Goal: Information Seeking & Learning: Learn about a topic

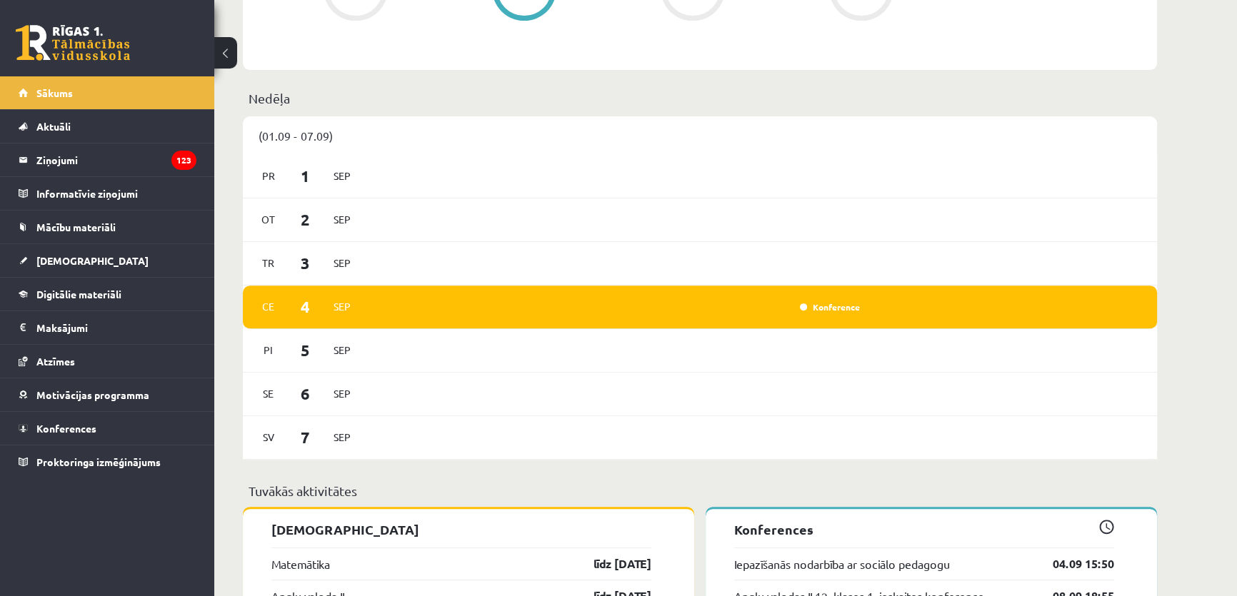
scroll to position [1038, 0]
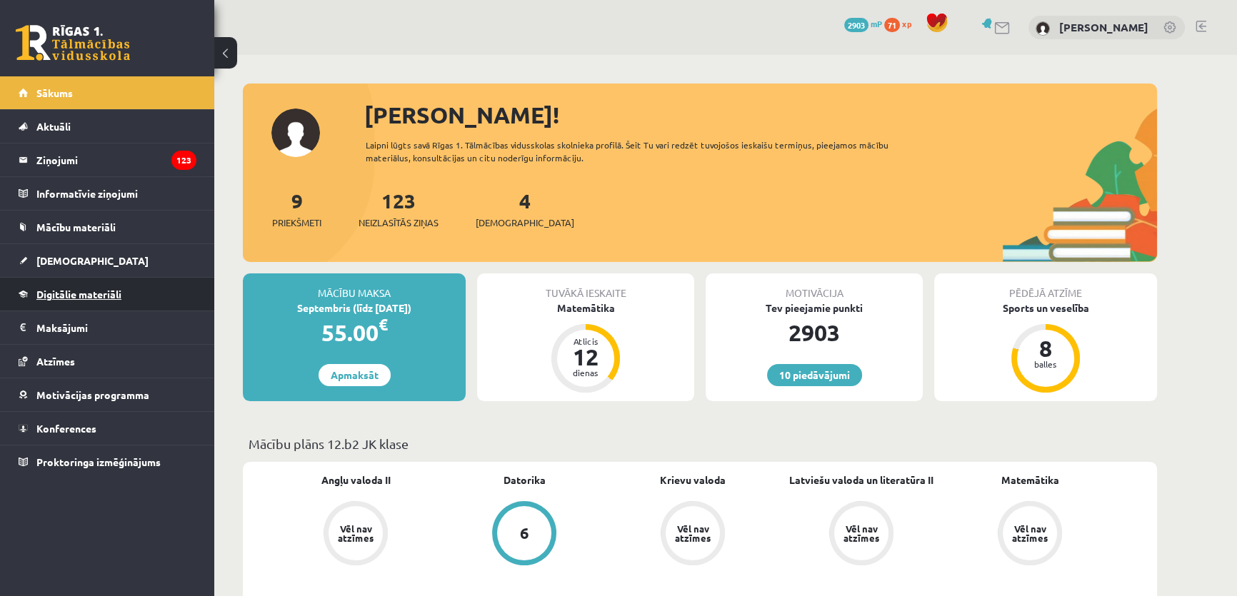
click at [78, 290] on span "Digitālie materiāli" at bounding box center [78, 294] width 85 height 13
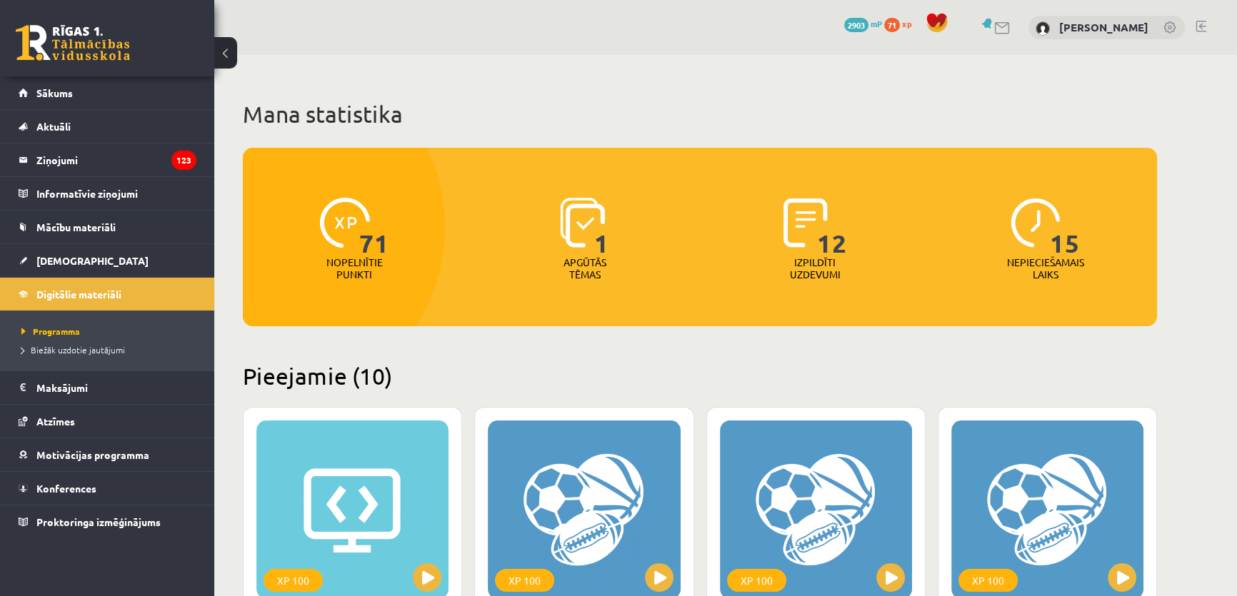
drag, startPoint x: 443, startPoint y: 306, endPoint x: 363, endPoint y: 308, distance: 79.3
click at [363, 308] on div at bounding box center [254, 227] width 381 height 373
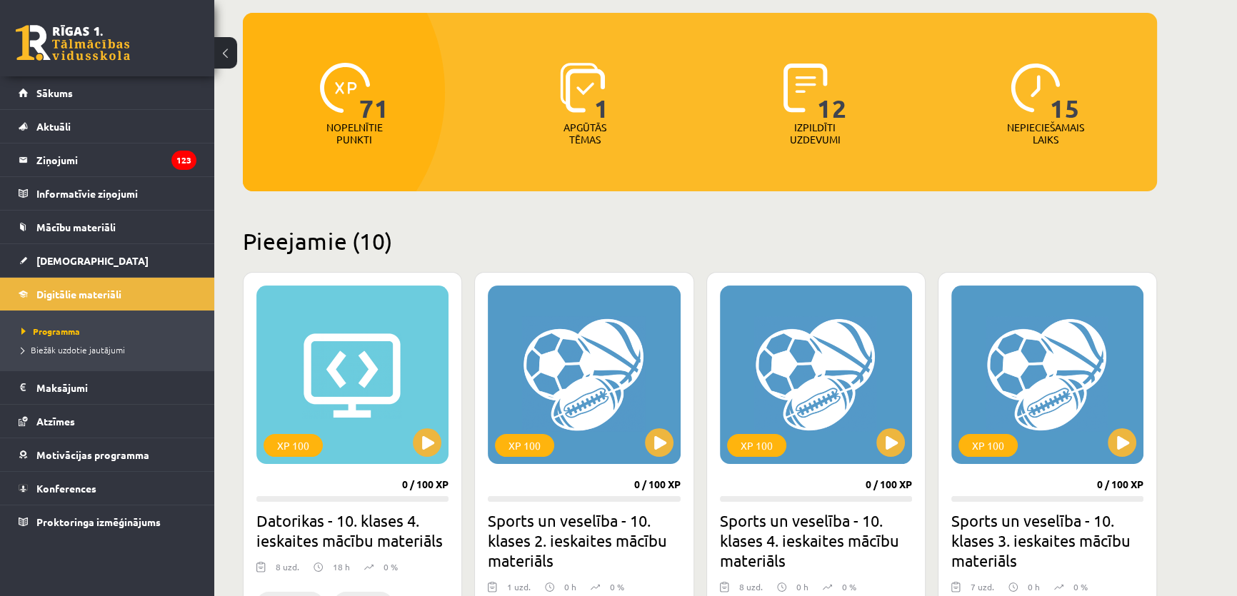
scroll to position [129, 0]
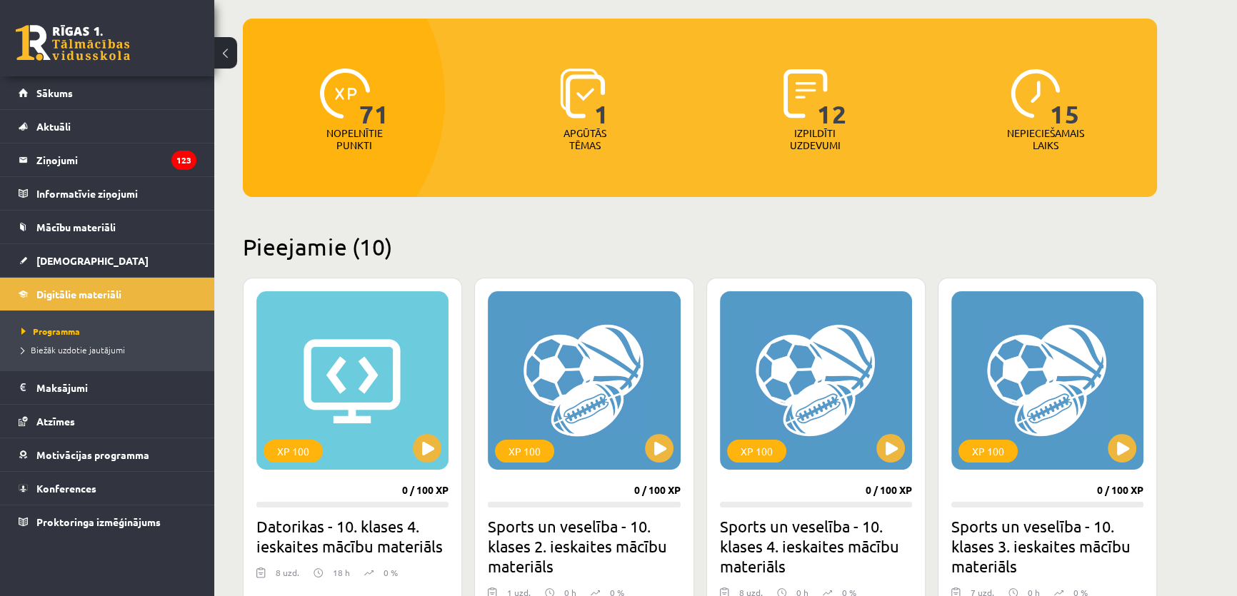
drag, startPoint x: 1150, startPoint y: 141, endPoint x: 1179, endPoint y: 119, distance: 37.1
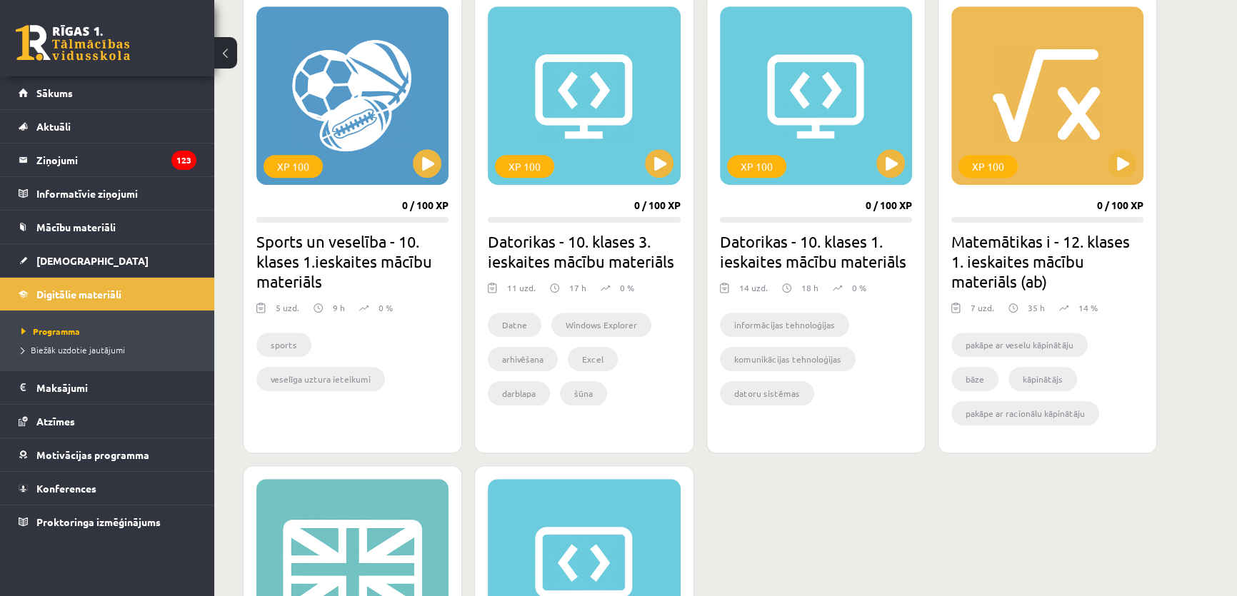
scroll to position [843, 0]
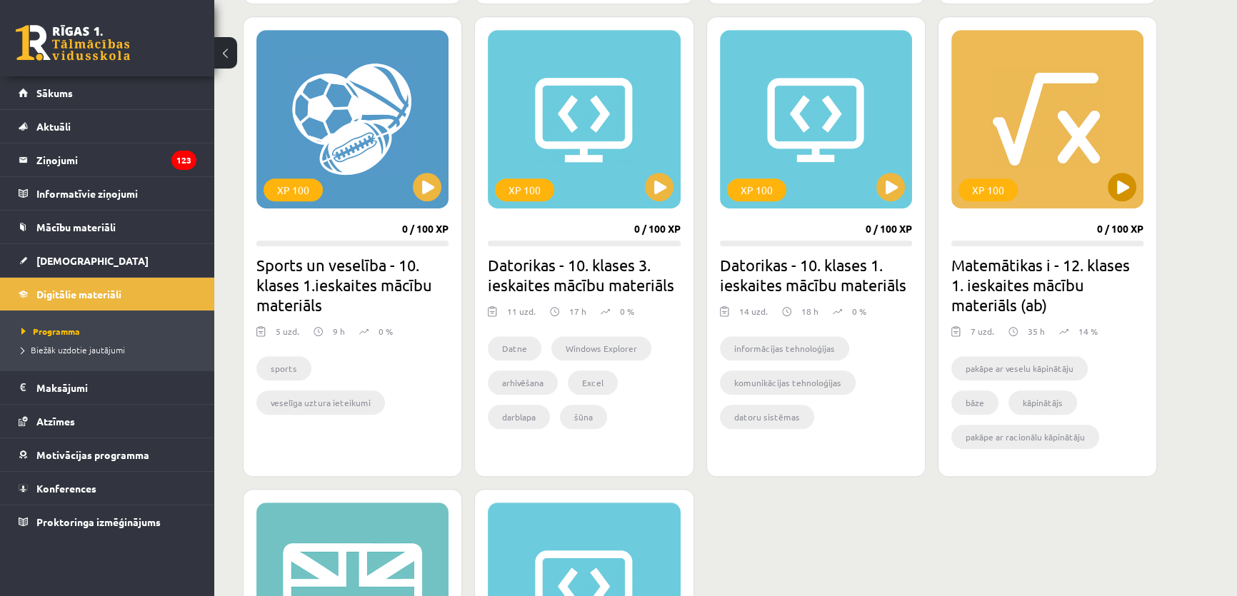
click at [1035, 181] on div "XP 100" at bounding box center [1047, 119] width 192 height 179
click at [1046, 186] on div "XP 100" at bounding box center [1047, 119] width 192 height 179
click at [1062, 229] on div "XP 100 0 / 100 XP Matemātikas i - 12. klases 1. ieskaites mācību materiāls (ab)…" at bounding box center [1047, 246] width 219 height 461
click at [991, 176] on div "XP 100" at bounding box center [1047, 119] width 192 height 179
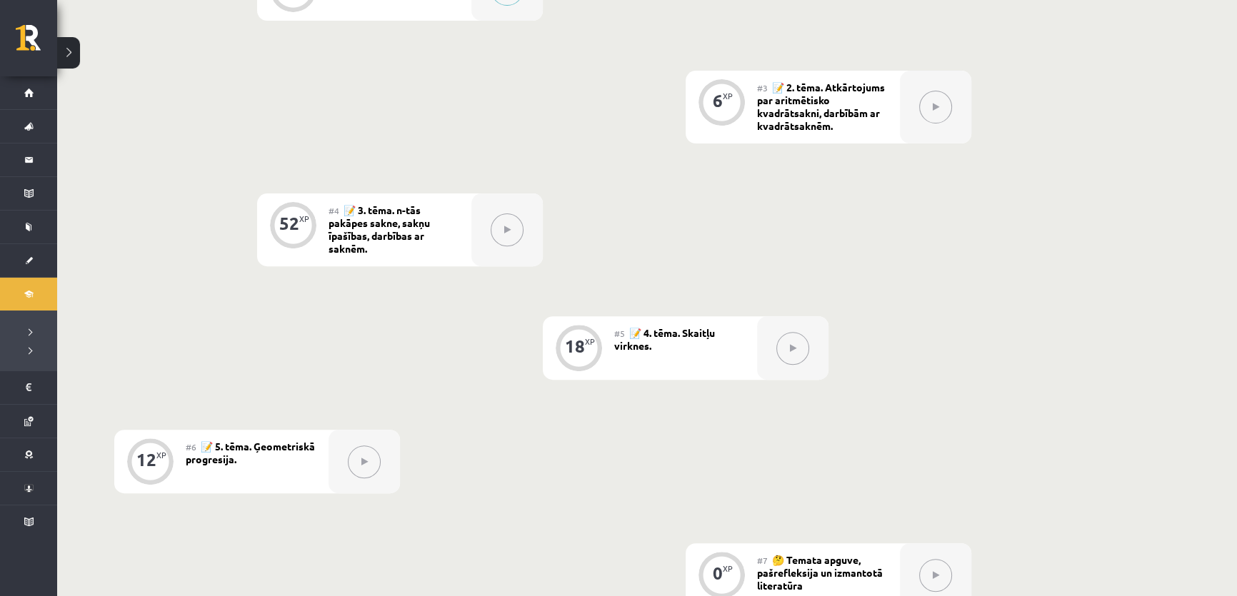
scroll to position [887, 0]
